Goal: Book appointment/travel/reservation

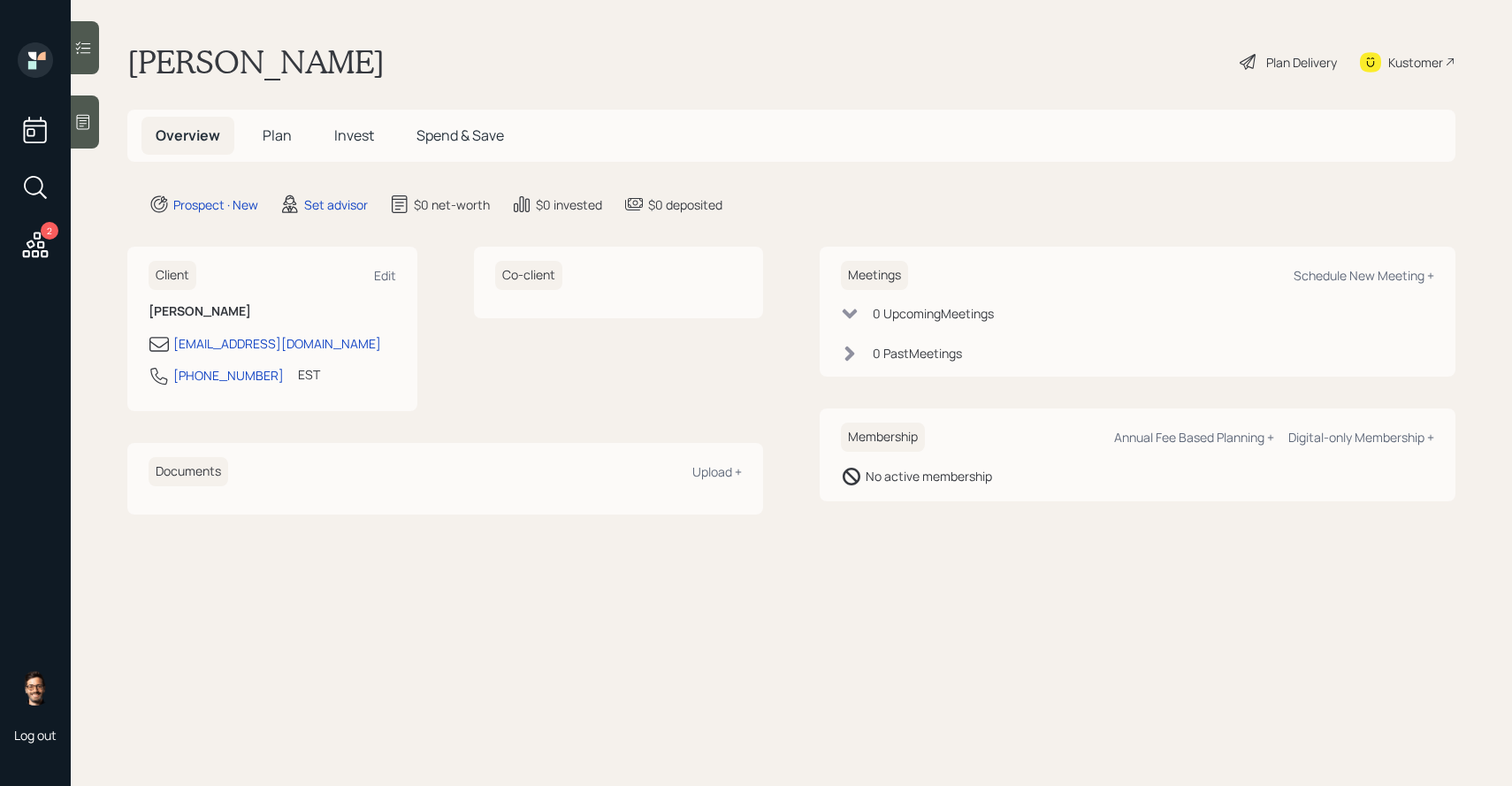
click at [269, 140] on span "Plan" at bounding box center [277, 136] width 29 height 20
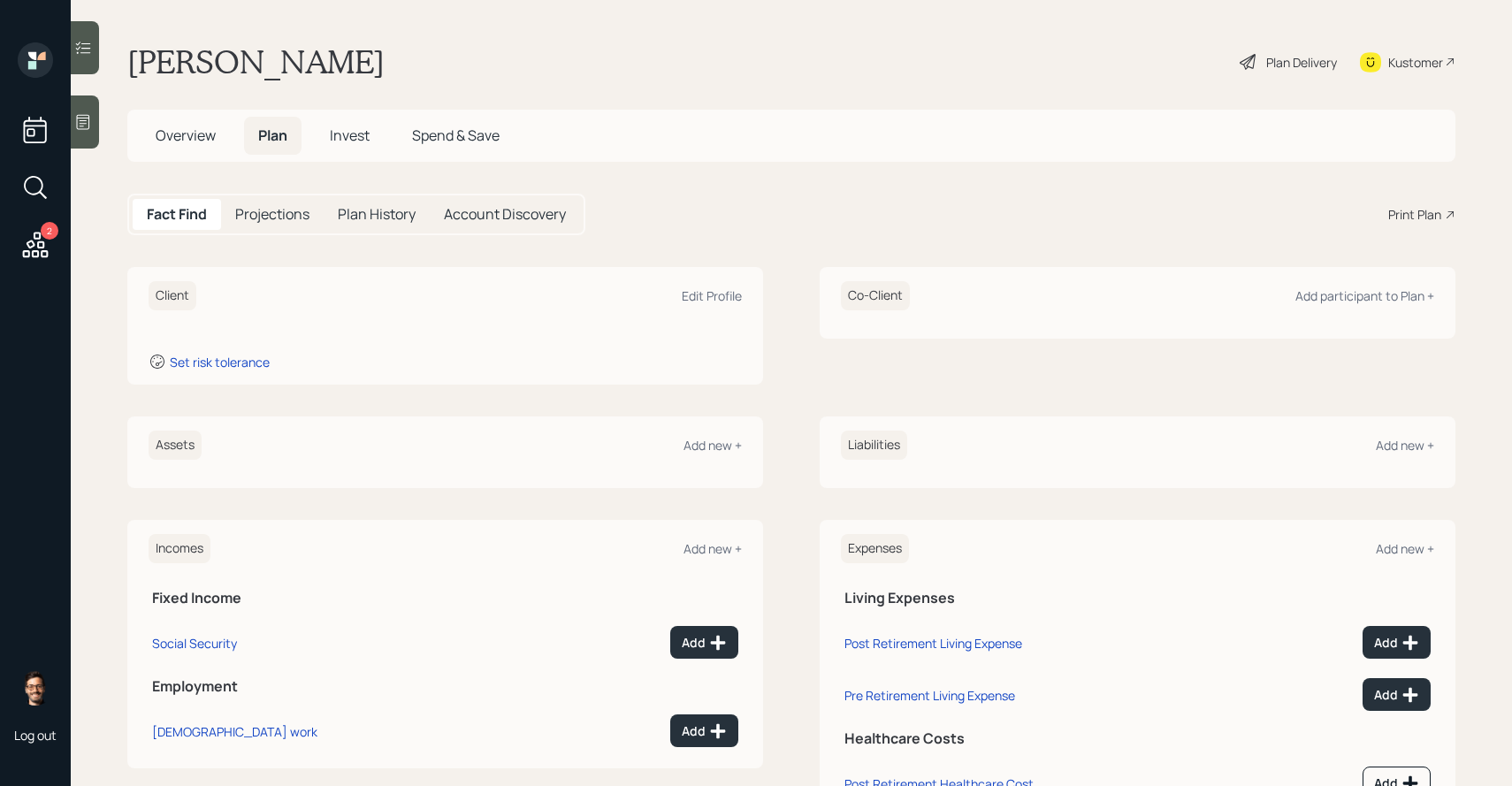
click at [205, 134] on span "Overview" at bounding box center [185, 136] width 60 height 20
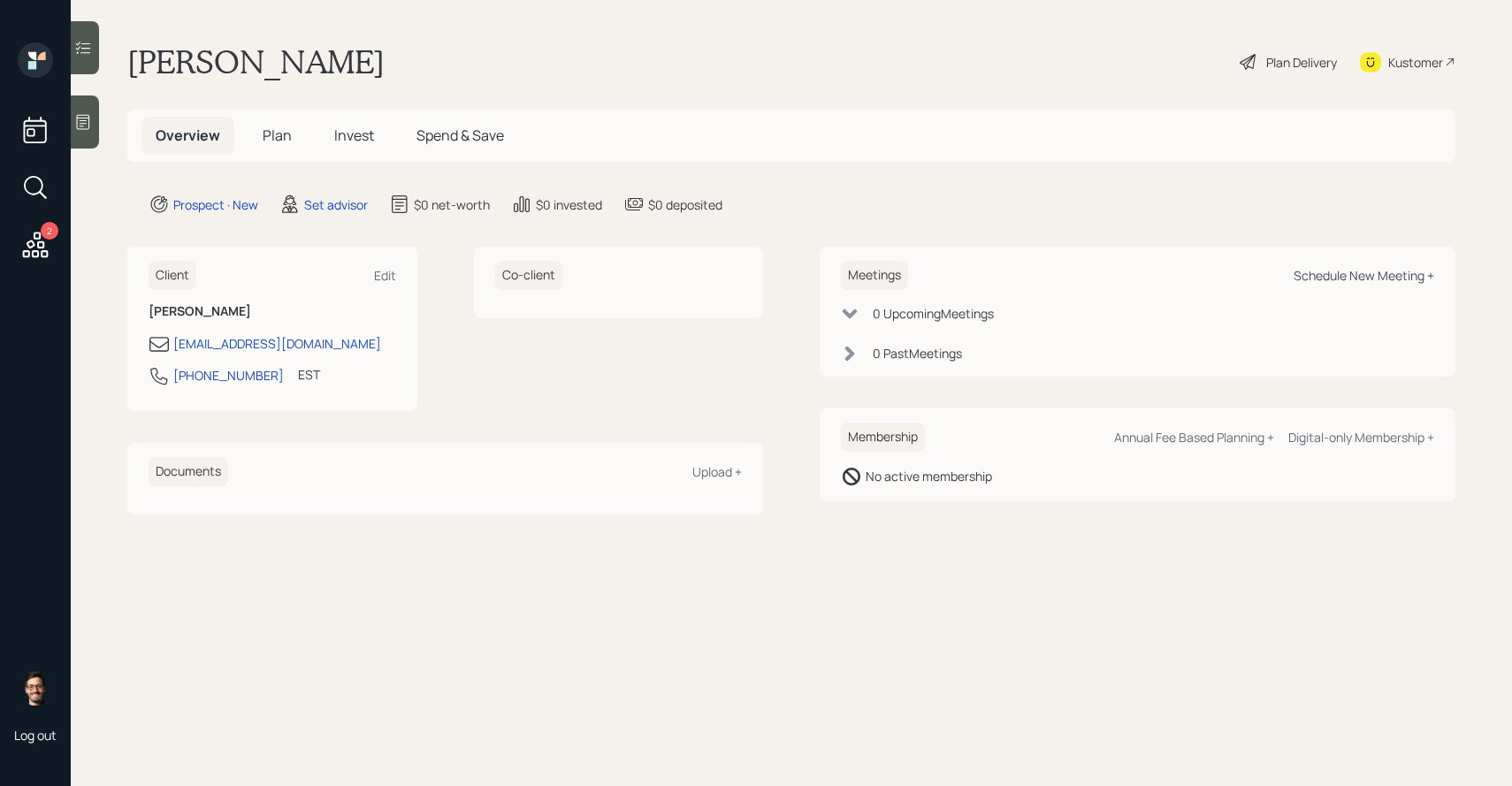
click at [1335, 272] on div "Schedule New Meeting +" at bounding box center [1363, 275] width 140 height 17
select select "round-[PERSON_NAME]"
